Goal: Find specific page/section: Find specific page/section

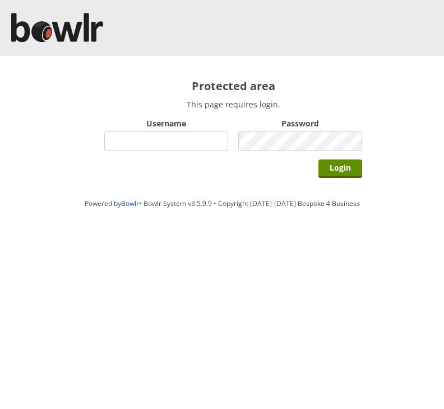
click at [174, 141] on input "Username" at bounding box center [166, 142] width 124 height 20
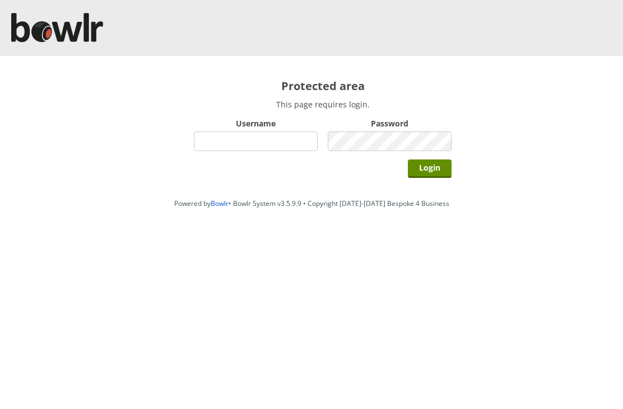
click at [228, 148] on input "Username" at bounding box center [256, 142] width 124 height 20
type input "Hornseaindoorbowlsclub"
click at [436, 171] on input "Login" at bounding box center [430, 169] width 44 height 18
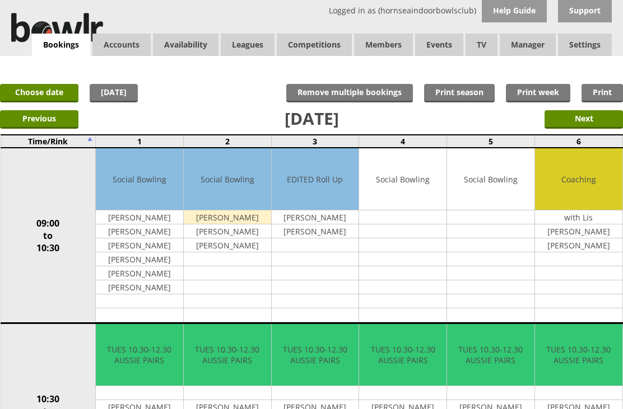
click at [599, 124] on input "Next" at bounding box center [583, 119] width 78 height 18
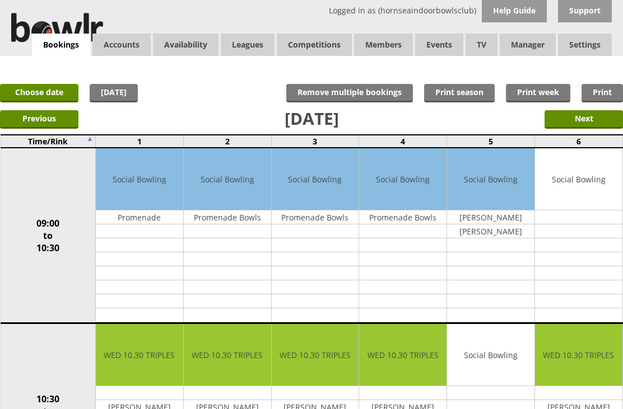
click at [592, 122] on input "Next" at bounding box center [583, 119] width 78 height 18
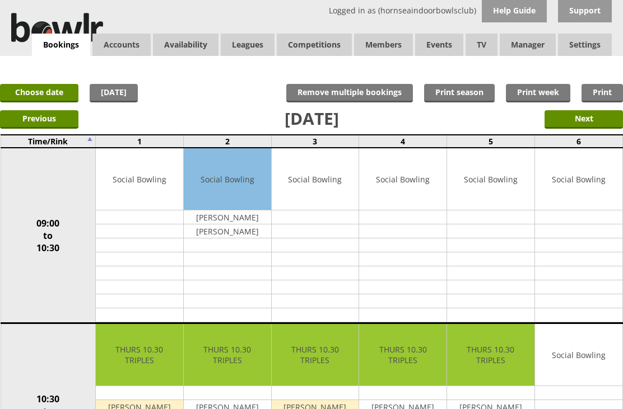
click at [597, 123] on input "Next" at bounding box center [583, 119] width 78 height 18
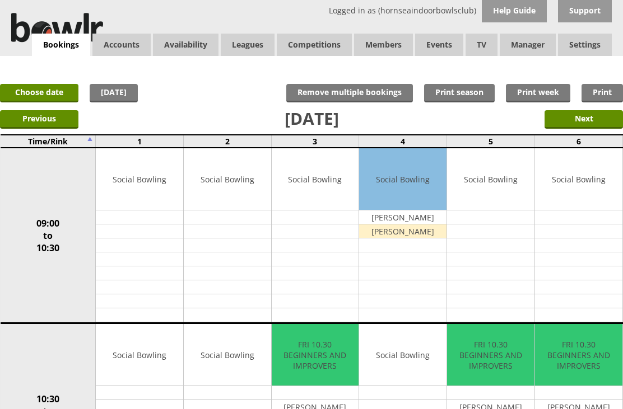
click at [603, 122] on input "Next" at bounding box center [583, 119] width 78 height 18
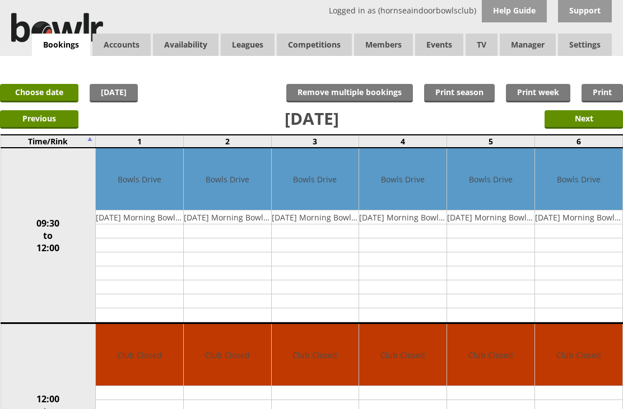
click at [590, 122] on input "Next" at bounding box center [583, 119] width 78 height 18
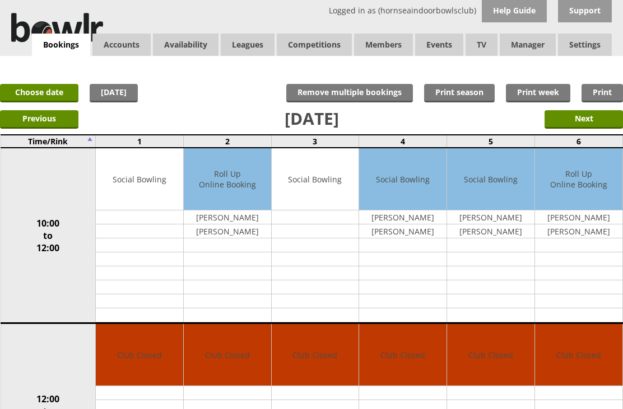
click at [257, 49] on link "Leagues" at bounding box center [248, 45] width 54 height 22
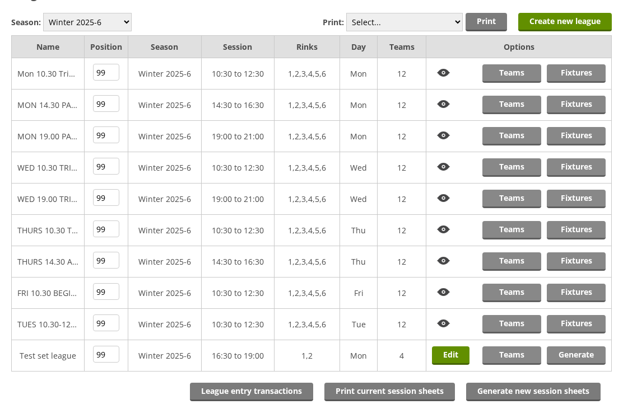
scroll to position [92, 0]
click at [584, 325] on link "Fixtures" at bounding box center [576, 324] width 59 height 18
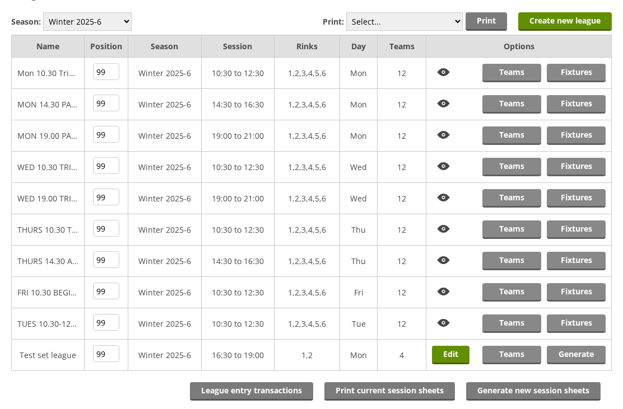
scroll to position [118, 0]
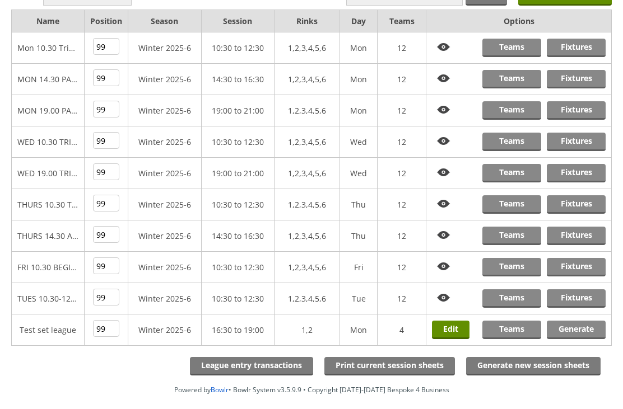
click at [585, 117] on link "Fixtures" at bounding box center [576, 110] width 59 height 18
